Goal: Obtain resource: Download file/media

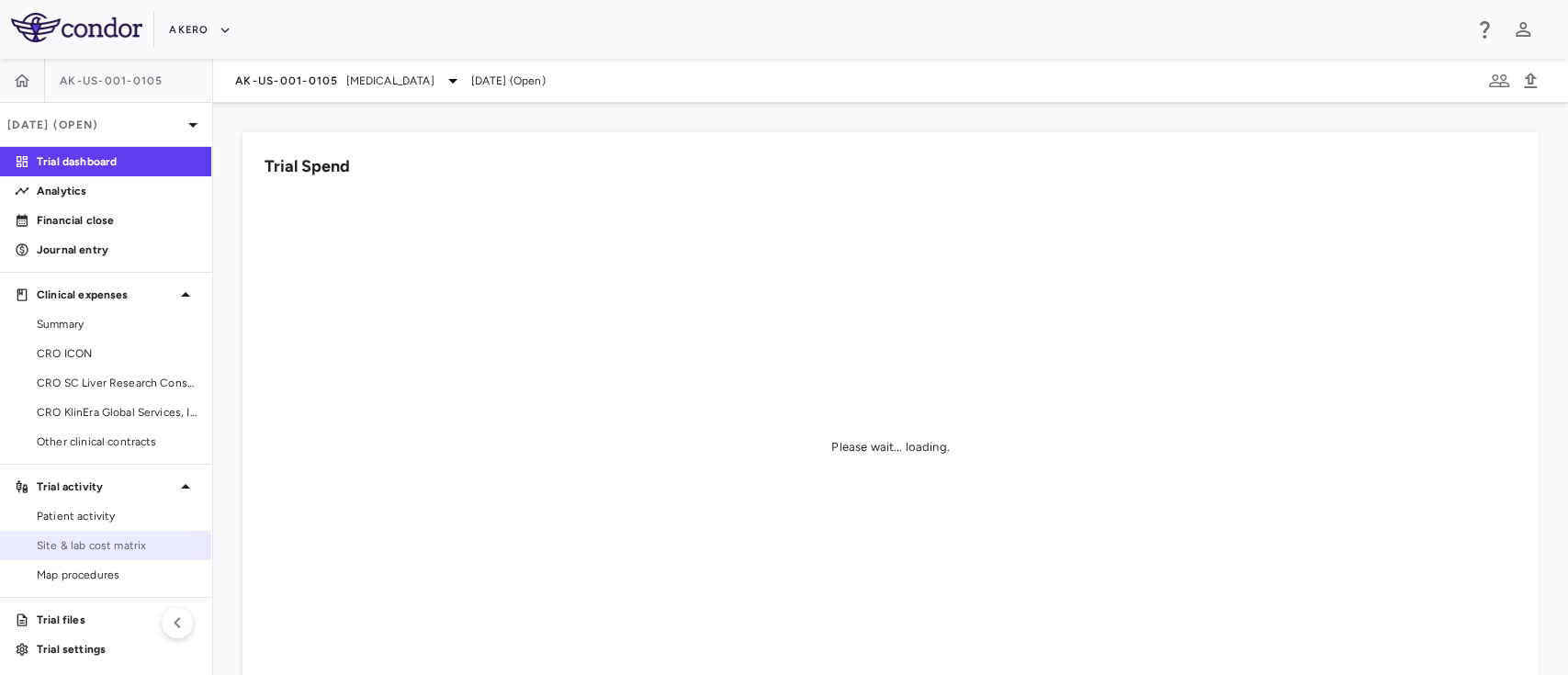
click at [65, 540] on span "Site & lab cost matrix" at bounding box center [116, 546] width 160 height 17
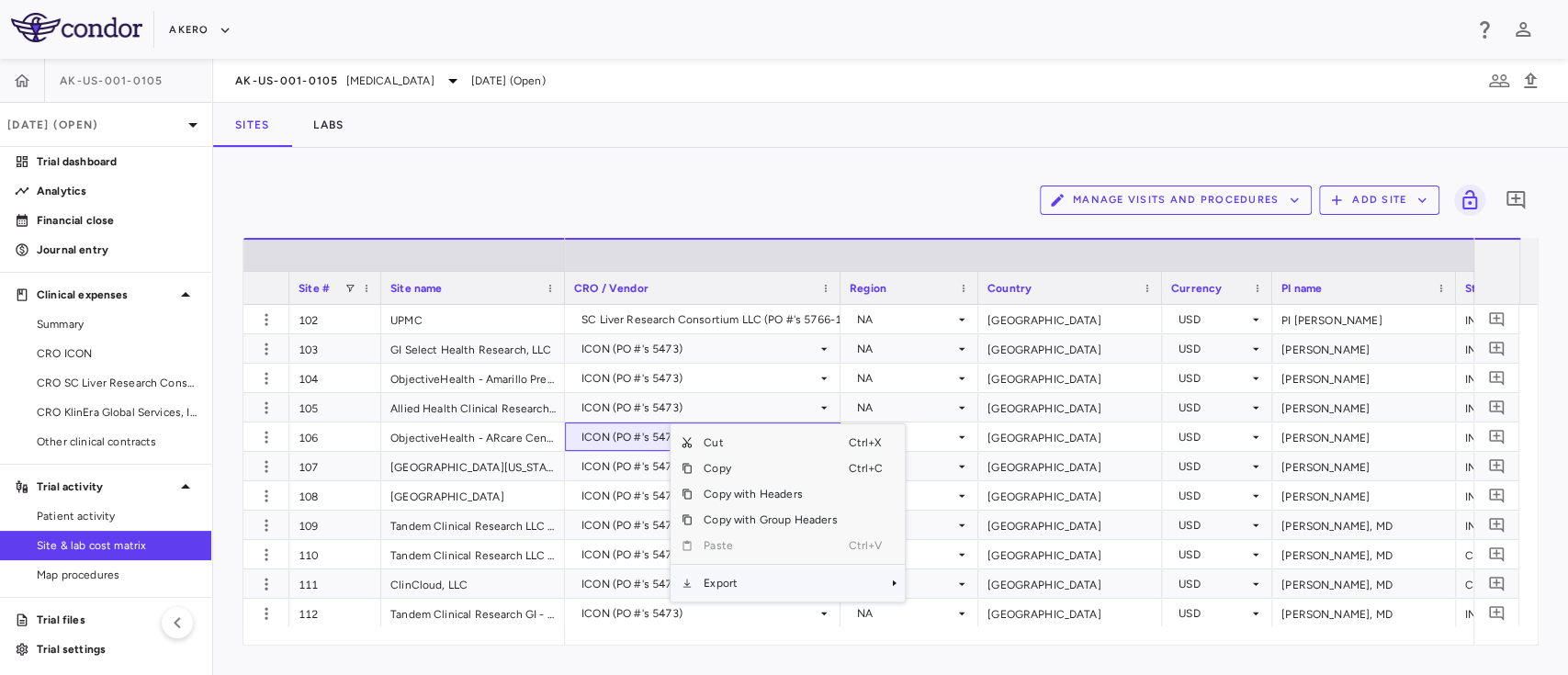
click at [723, 590] on span "Export" at bounding box center [771, 582] width 155 height 25
click at [929, 610] on span "Excel Export" at bounding box center [967, 614] width 86 height 25
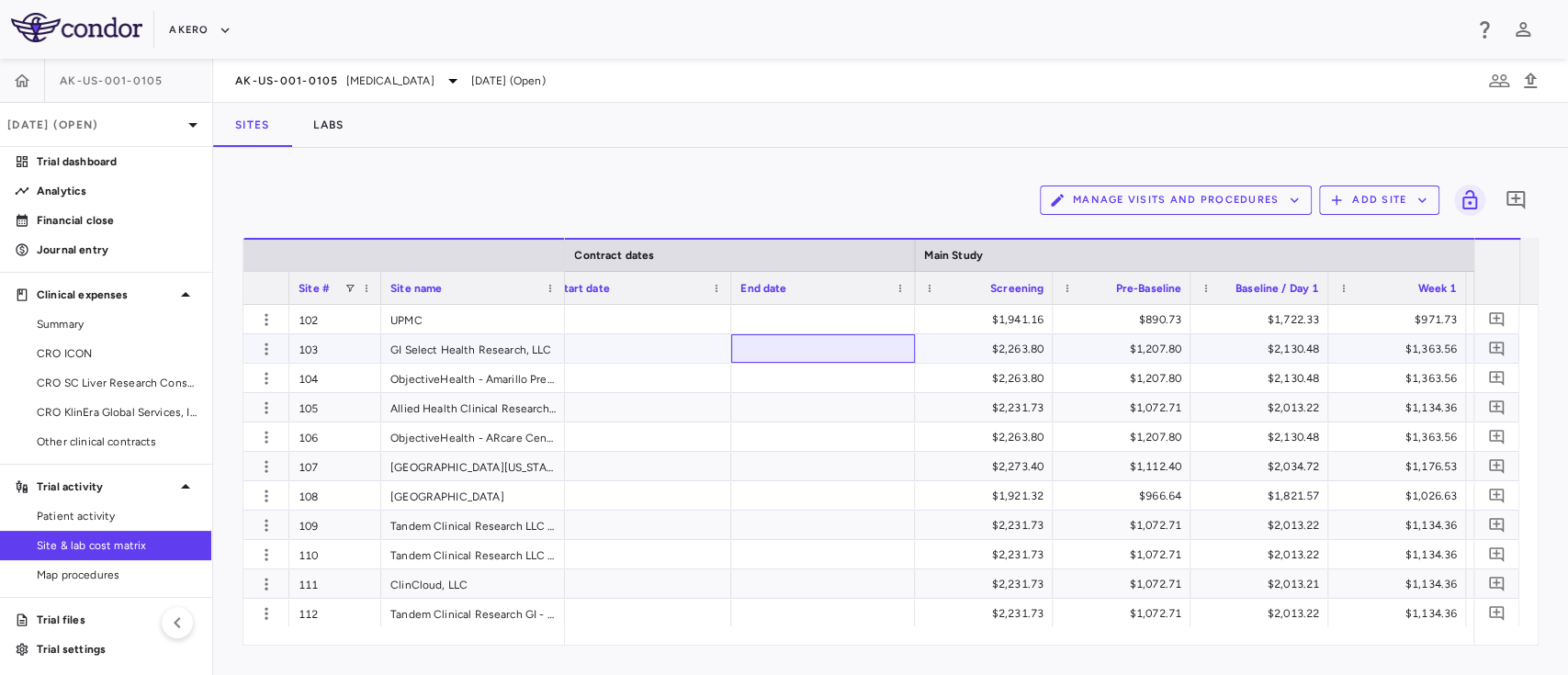
click at [839, 345] on div at bounding box center [823, 348] width 184 height 28
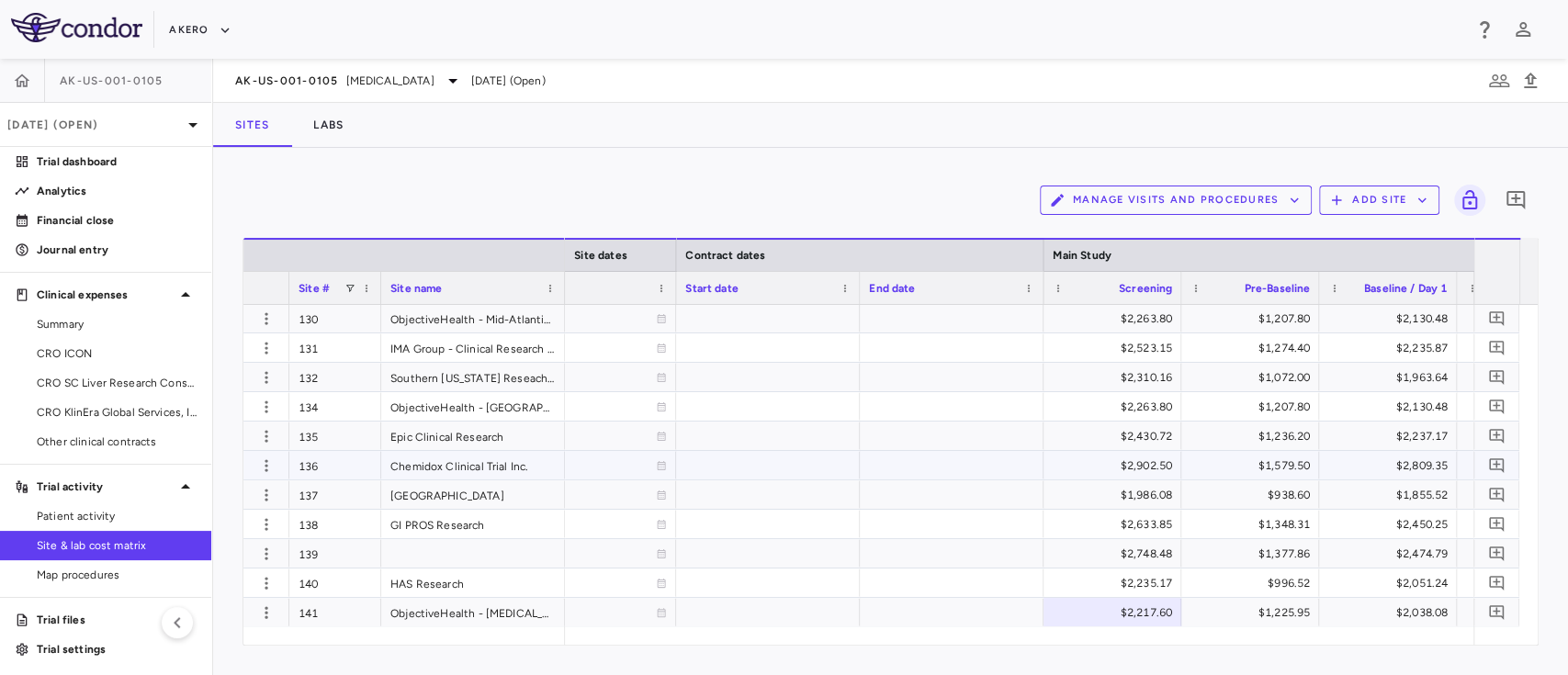
scroll to position [824, 0]
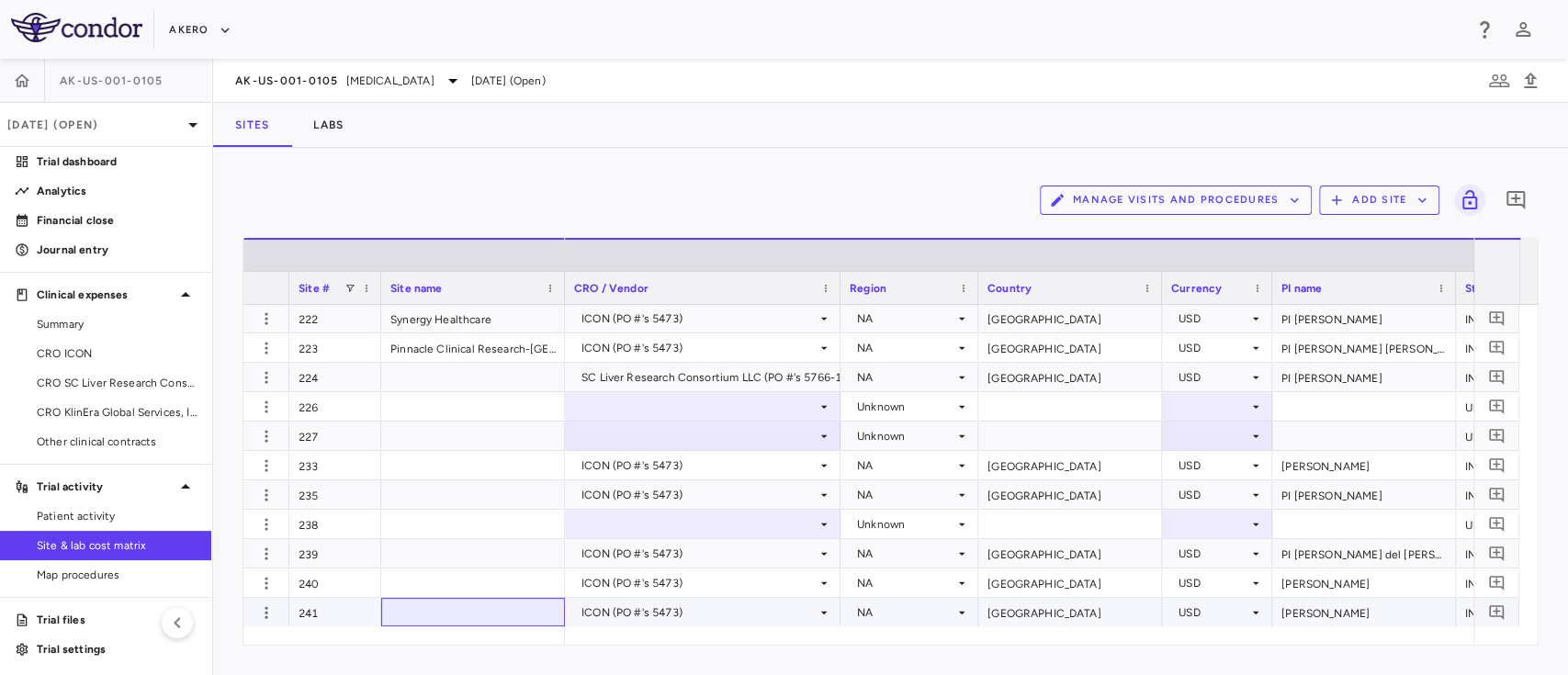
click at [416, 598] on div at bounding box center [473, 612] width 184 height 28
click at [414, 605] on div at bounding box center [473, 612] width 184 height 28
click at [411, 612] on div at bounding box center [473, 612] width 184 height 28
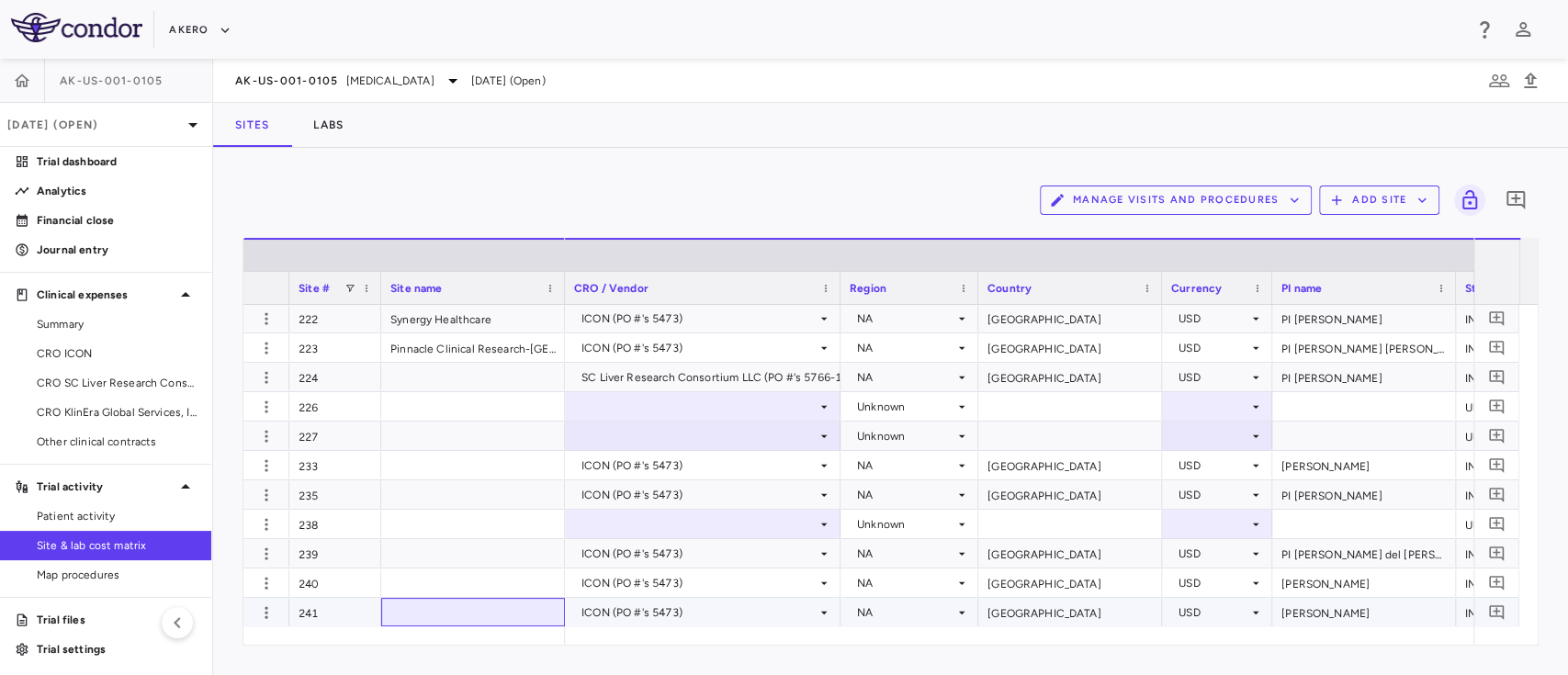
click at [411, 612] on div at bounding box center [473, 612] width 184 height 28
click at [496, 615] on div at bounding box center [473, 612] width 184 height 28
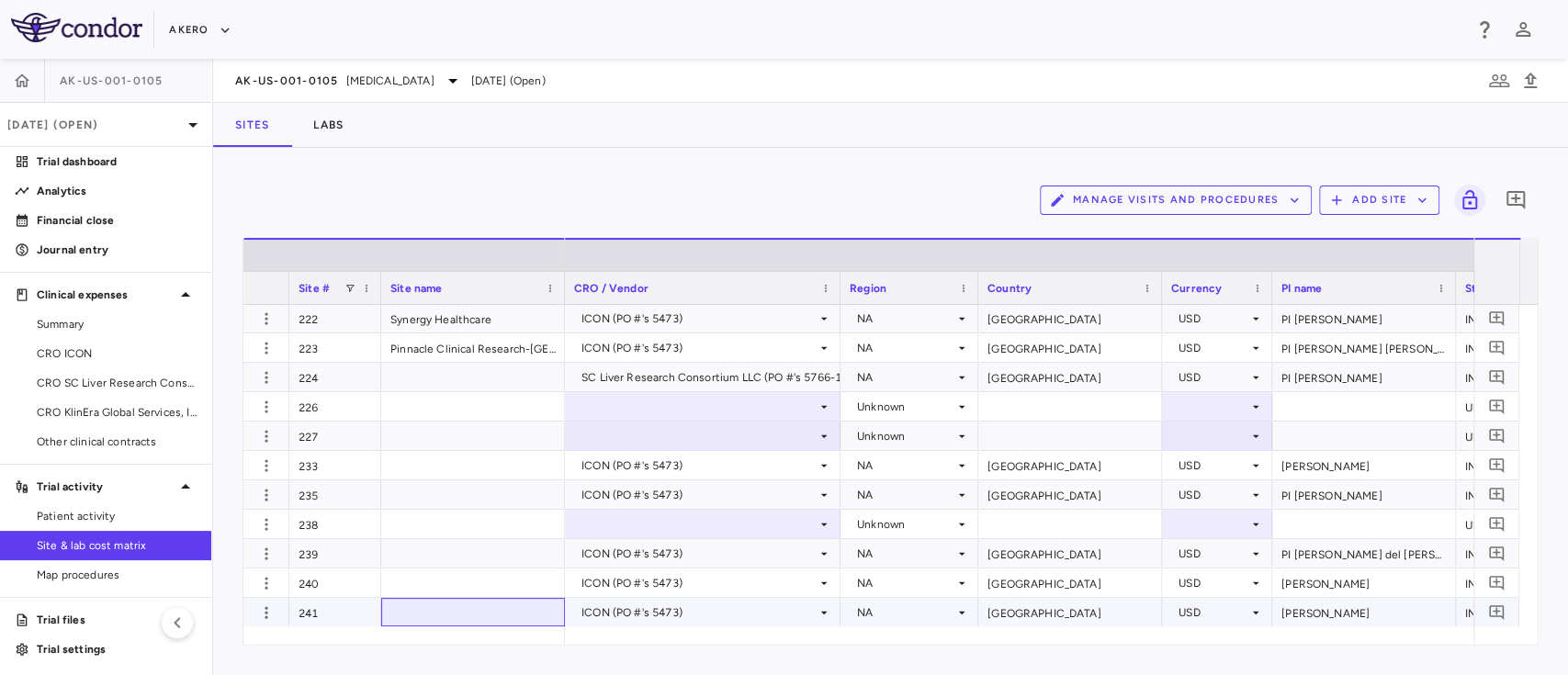
click at [496, 615] on div at bounding box center [473, 612] width 184 height 28
click at [506, 613] on div at bounding box center [473, 612] width 184 height 28
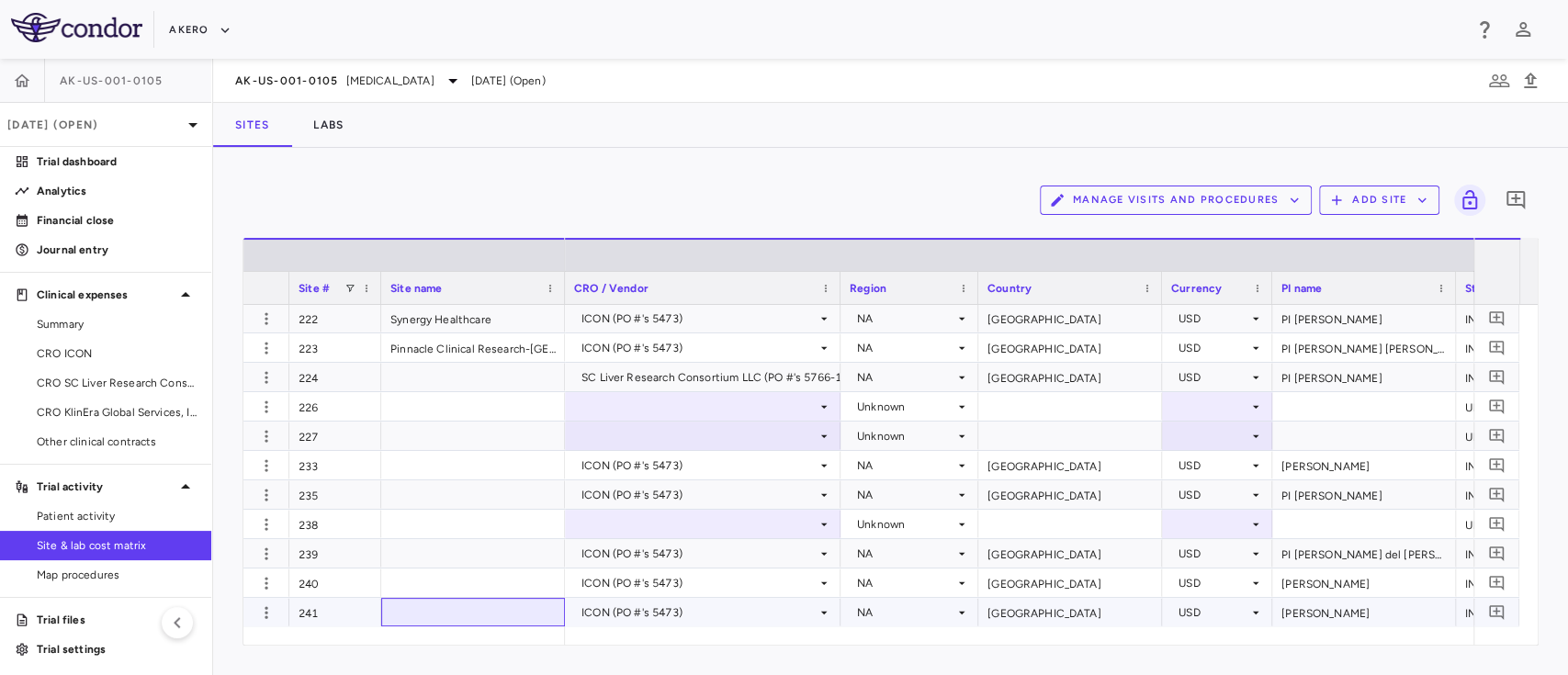
click at [506, 613] on div at bounding box center [473, 612] width 184 height 28
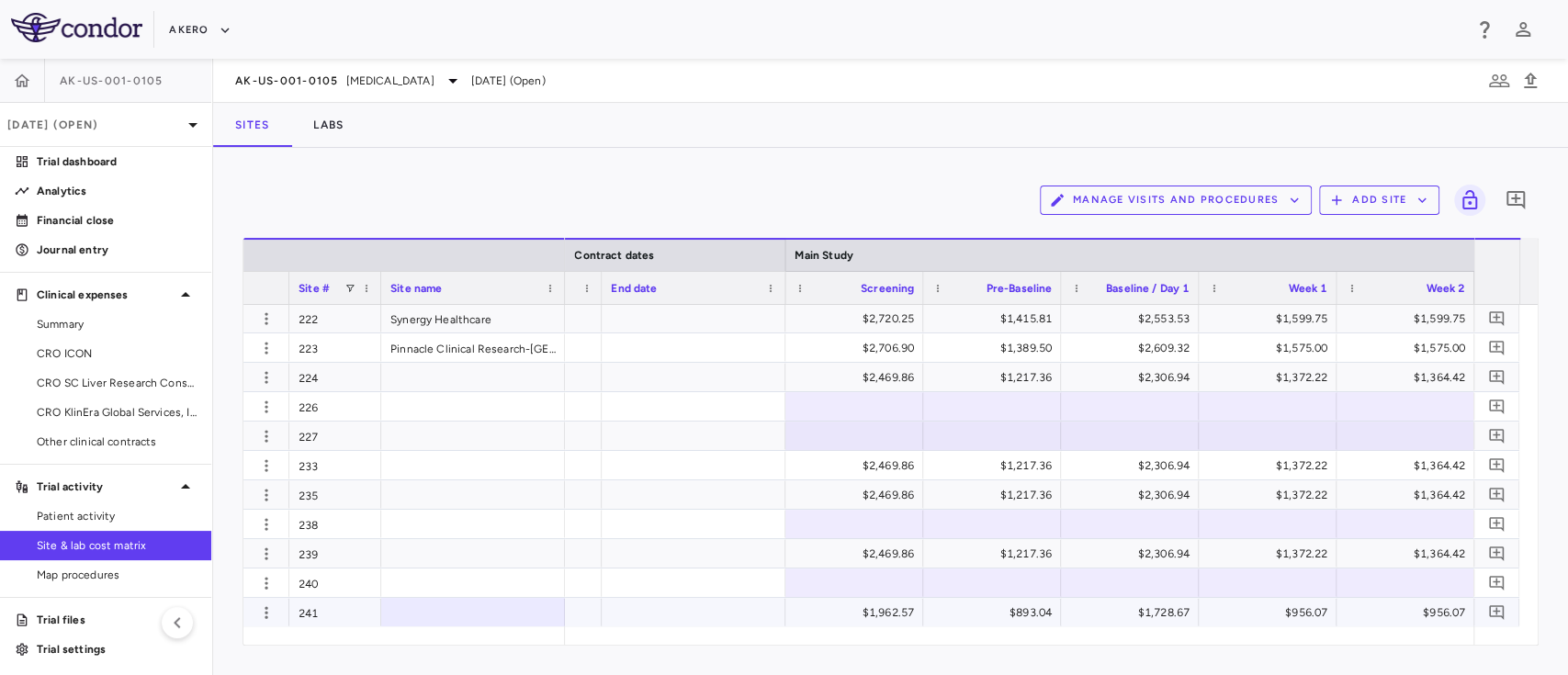
click at [762, 613] on div at bounding box center [694, 612] width 184 height 28
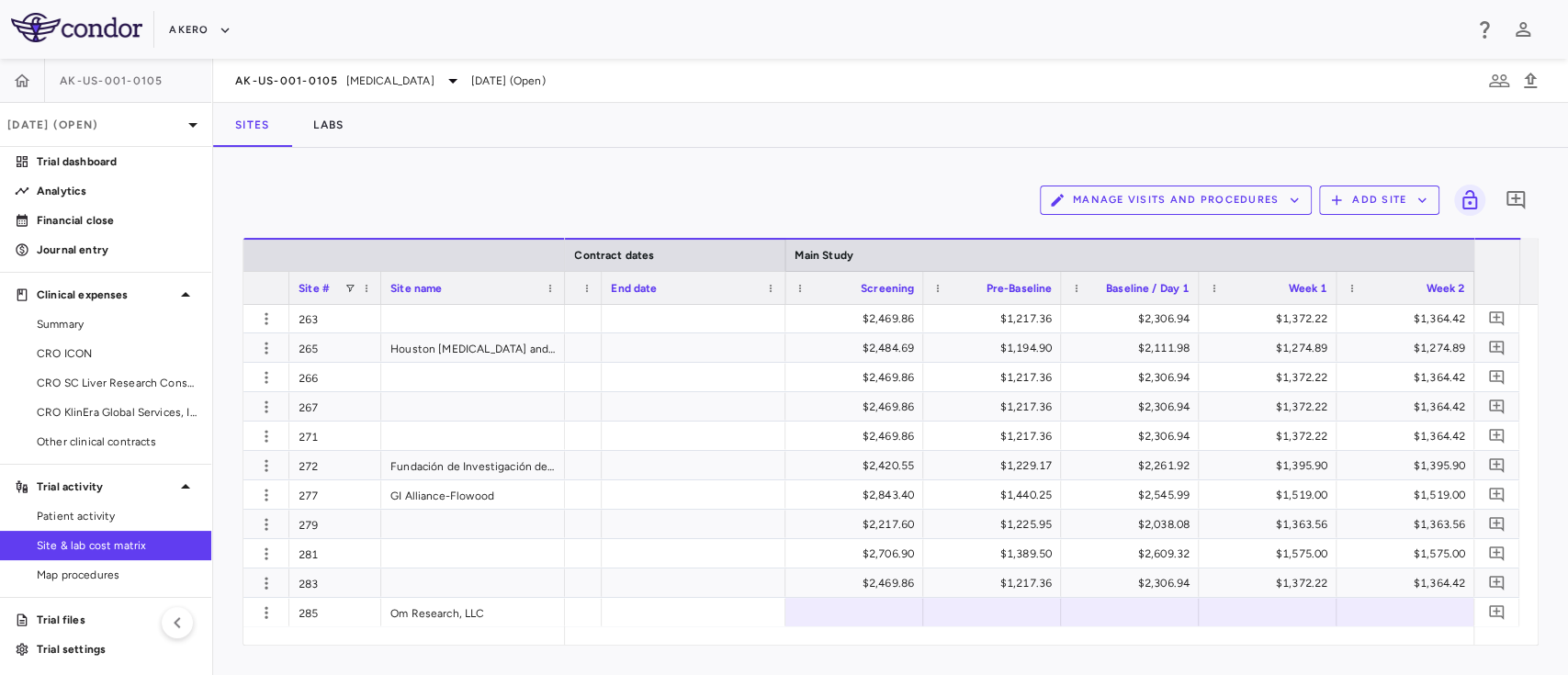
scroll to position [3851, 0]
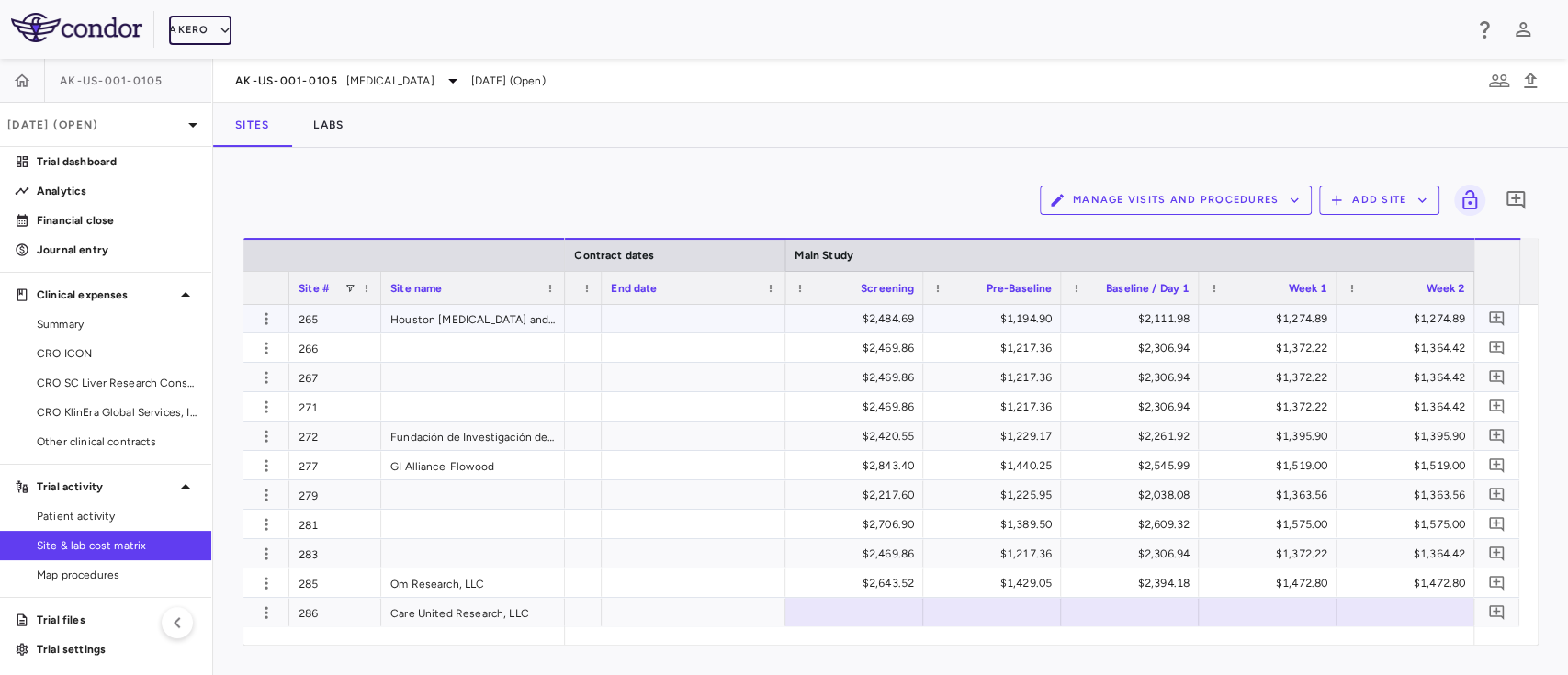
drag, startPoint x: 216, startPoint y: 32, endPoint x: 333, endPoint y: 390, distance: 376.6
click at [333, 390] on div "Skip to sidebar Skip to main content Akero AK-US-001-0105 [DATE] (Open) Trial d…" at bounding box center [784, 337] width 1568 height 675
click at [684, 604] on div at bounding box center [694, 612] width 184 height 28
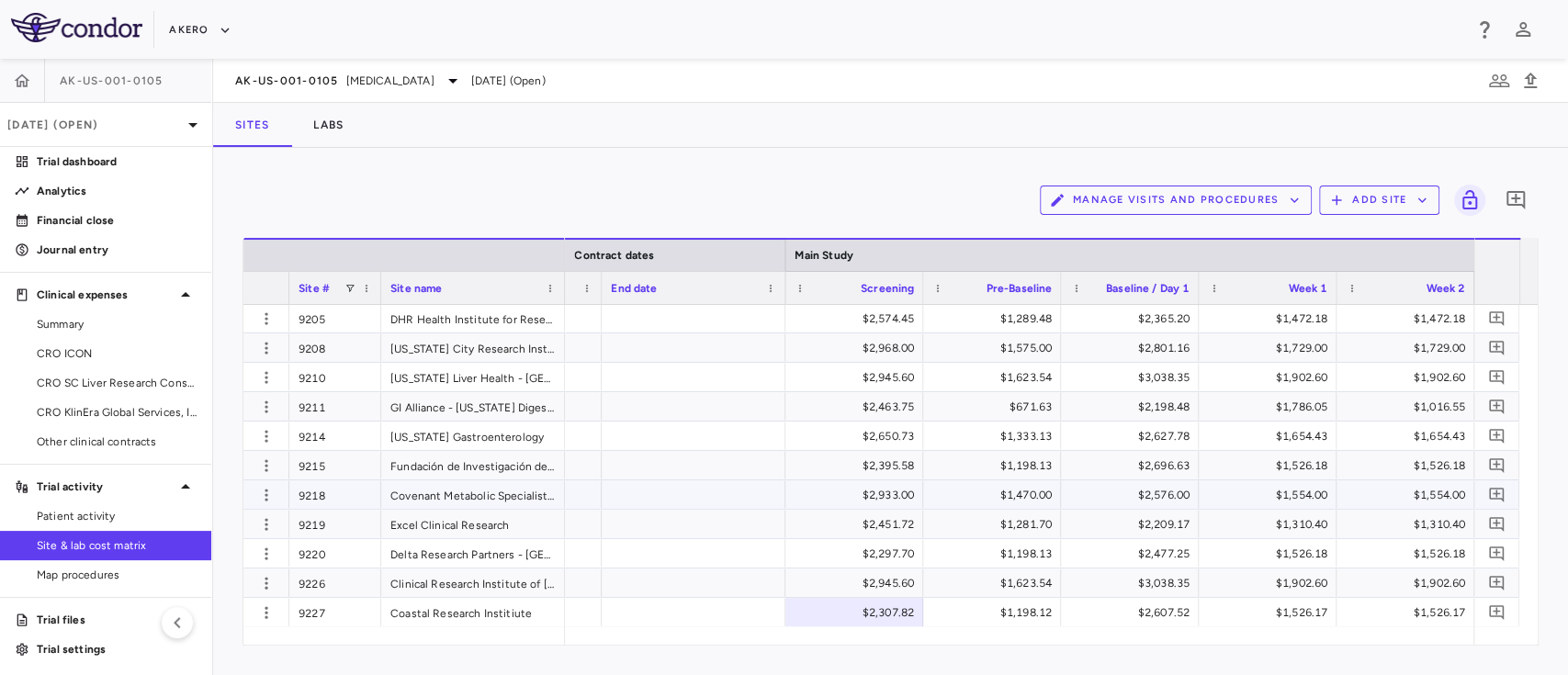
scroll to position [9611, 0]
